Goal: Task Accomplishment & Management: Manage account settings

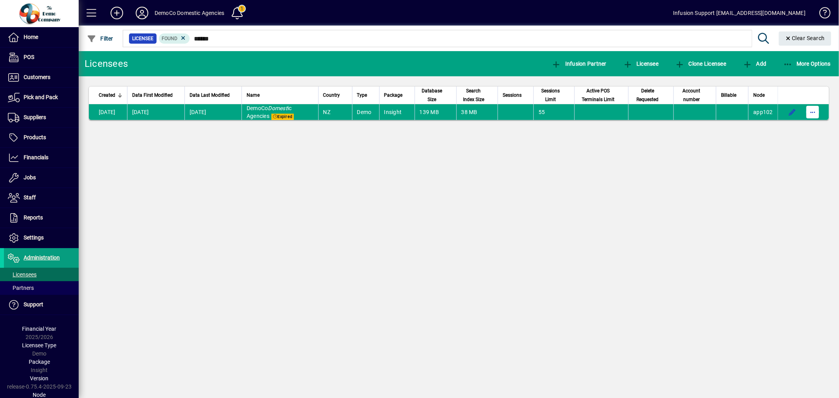
drag, startPoint x: 812, startPoint y: 109, endPoint x: 809, endPoint y: 112, distance: 4.3
click at [811, 111] on span "button" at bounding box center [812, 112] width 19 height 19
click at [794, 123] on button "Request licensee be deleted" at bounding box center [772, 129] width 94 height 14
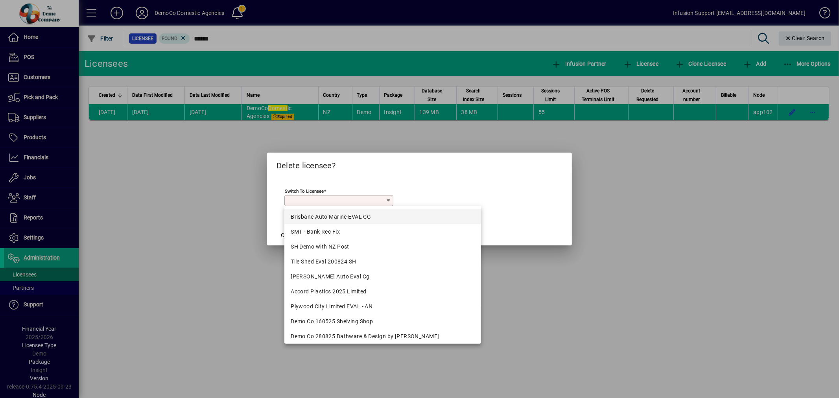
drag, startPoint x: 367, startPoint y: 218, endPoint x: 346, endPoint y: 217, distance: 20.5
click at [366, 218] on div "Brisbane Auto Marine EVAL CG" at bounding box center [383, 217] width 184 height 8
type input "**********"
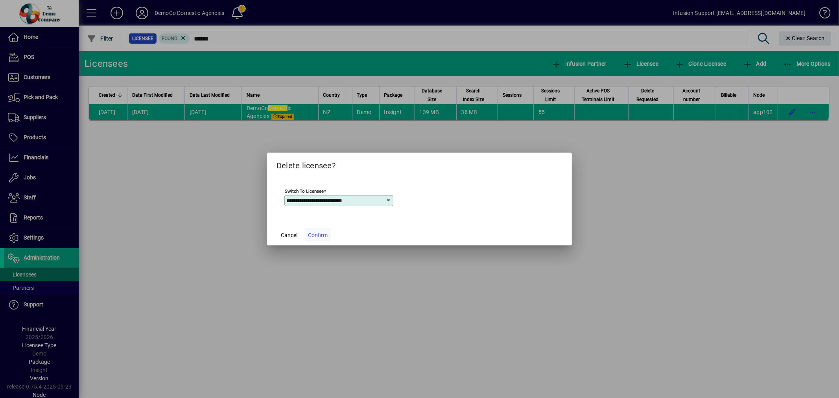
click at [328, 232] on span at bounding box center [318, 235] width 26 height 19
